Goal: Task Accomplishment & Management: Manage account settings

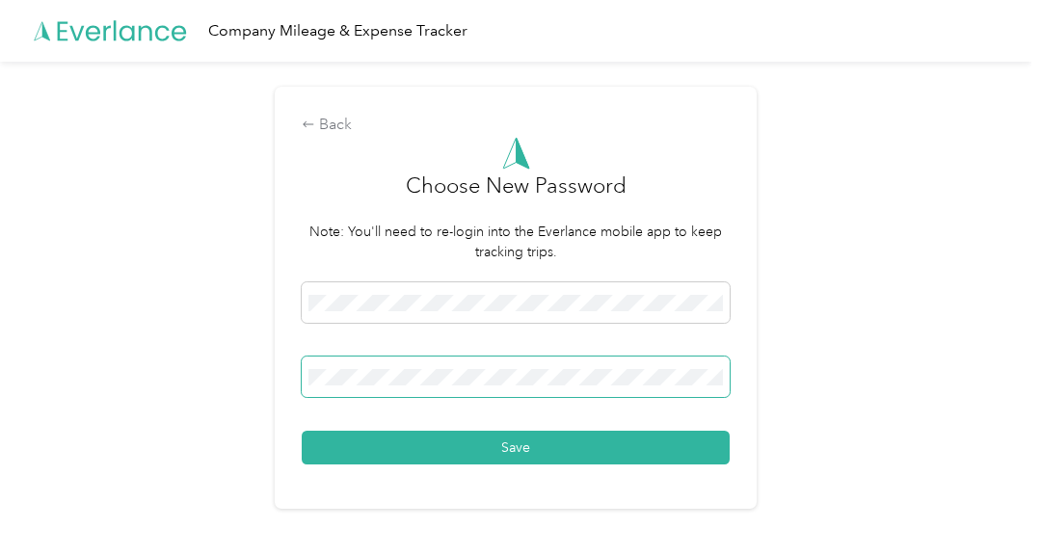
click at [302, 431] on button "Save" at bounding box center [516, 448] width 428 height 34
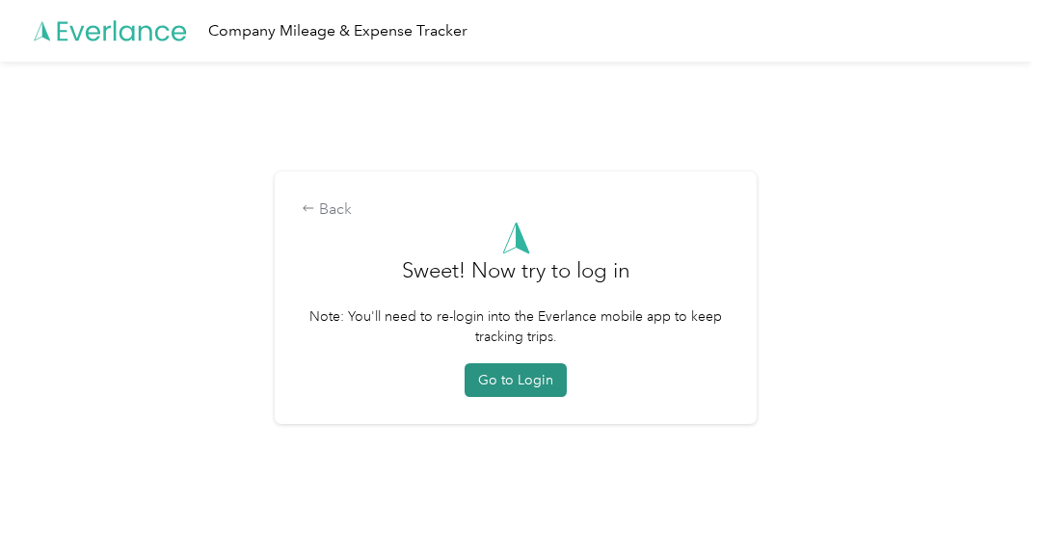
click at [536, 383] on button "Go to Login" at bounding box center [515, 380] width 102 height 34
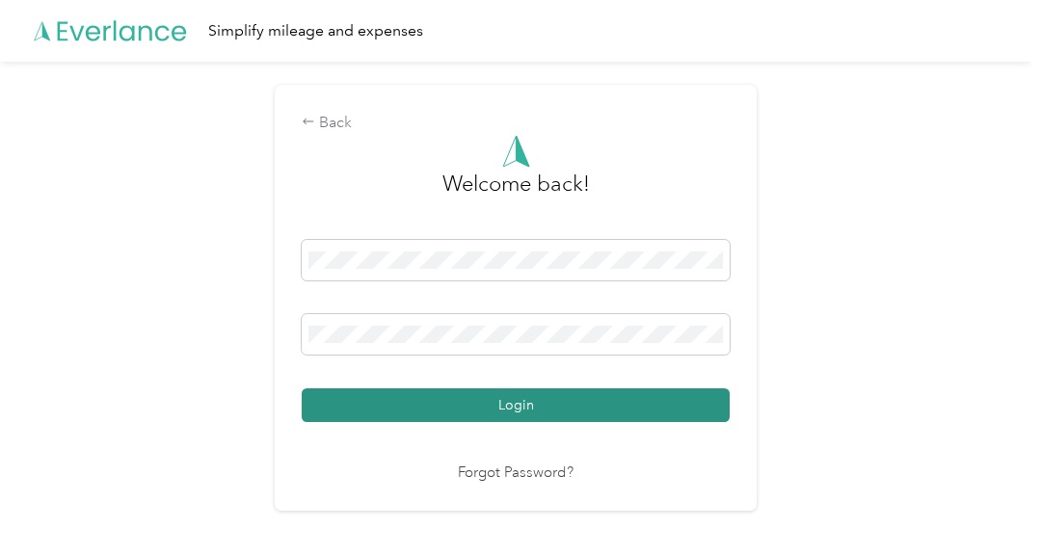
click at [502, 399] on button "Login" at bounding box center [516, 405] width 428 height 34
